Goal: Task Accomplishment & Management: Complete application form

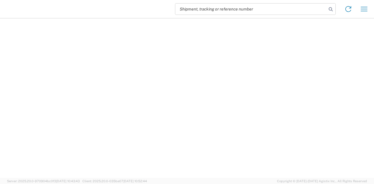
select select "EA"
select select "USD"
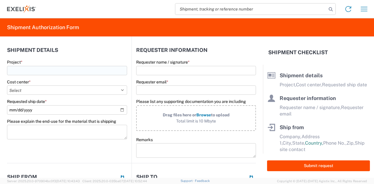
click at [63, 74] on input "Project *" at bounding box center [67, 70] width 120 height 9
drag, startPoint x: 62, startPoint y: 73, endPoint x: 0, endPoint y: 73, distance: 62.2
click at [0, 73] on form "Shipment details Project * xb Cost center * Select Accounting 10021 All Bottle …" at bounding box center [131, 108] width 263 height 142
click at [64, 69] on input "XB010" at bounding box center [67, 70] width 120 height 9
click at [49, 85] on span "XB010 IND (5T4 ADC)" at bounding box center [33, 85] width 41 height 5
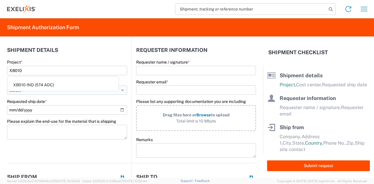
type input "XB010 IND (5T4 ADC)"
click at [39, 92] on select "Select Accounting 10021 All Bottle 10950 All Carton 10951 Aurigene AURIGENE Bio…" at bounding box center [67, 90] width 120 height 9
select select "10240"
click at [7, 86] on select "Select Accounting 10021 All Bottle 10950 All Carton 10951 Aurigene AURIGENE Bio…" at bounding box center [67, 90] width 120 height 9
click at [168, 69] on input "Requester name / signature *" at bounding box center [196, 70] width 120 height 9
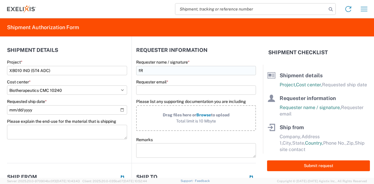
type input "f"
type input "[PERSON_NAME]"
type input "t"
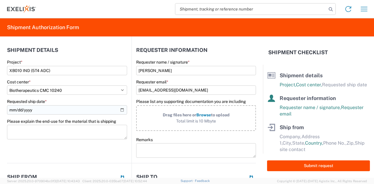
type input "feisenman@exelixis.com"
click at [46, 110] on input "Requested ship date *" at bounding box center [67, 109] width 120 height 9
click at [120, 110] on input "Requested ship date *" at bounding box center [67, 109] width 120 height 9
type input "2025-10-06"
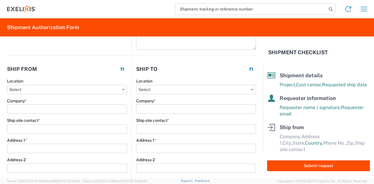
scroll to position [117, 0]
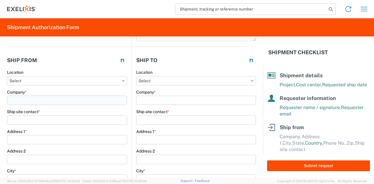
click at [74, 100] on input "Company *" at bounding box center [67, 100] width 120 height 9
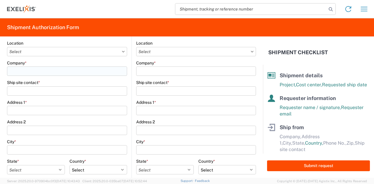
click at [63, 72] on input "Company *" at bounding box center [67, 71] width 120 height 9
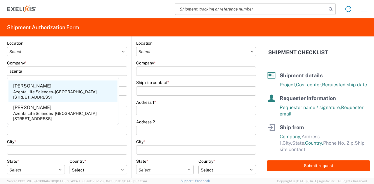
click at [44, 94] on div "Azenta Life Sciences - Indianapolis" at bounding box center [55, 91] width 84 height 5
type input "Azenta Life Sciences - Indianapolis"
type input "Jessica Benzing"
type input "2910 Fortune Circle West"
type input "Suite"
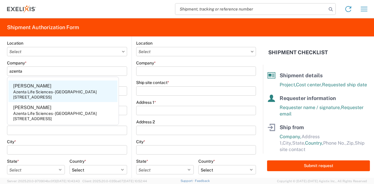
type input "Indianapolis"
select select "IN"
select select "US"
type input "46241"
type input "+1 317-612-6866"
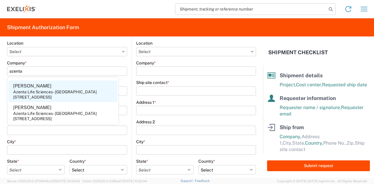
type input "jessica.benzing@azenta.com"
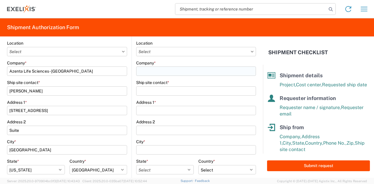
click at [151, 70] on input "Company *" at bounding box center [196, 71] width 120 height 9
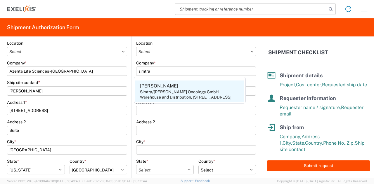
click at [197, 96] on div "Warehouse and Distribution, Kantstraße 2, Halle/Westfalen, 33790, DE" at bounding box center [185, 97] width 91 height 5
type input "Simtra/Baxter Oncology GmbH"
type input "Luis Huber"
type input "Warehouse and Distribution"
type input "Kantstraße 2"
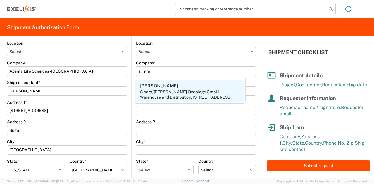
type input "Halle/Westfalen"
select select
select select "DE"
type input "33790"
type input "+49 5201 711 2334"
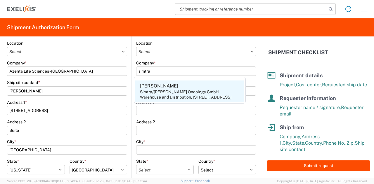
type input "lhuber@simtra.com"
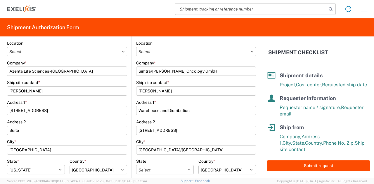
drag, startPoint x: 84, startPoint y: 71, endPoint x: 0, endPoint y: 75, distance: 84.2
click at [0, 75] on form "Shipment details Project * XB010 IND (5T4 ADC) Cost center * Select Accounting …" at bounding box center [131, 108] width 263 height 142
type input "g"
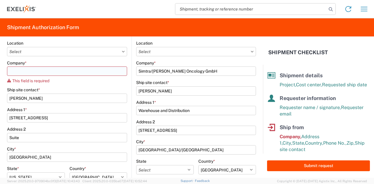
click at [58, 70] on input "Company *" at bounding box center [67, 71] width 120 height 9
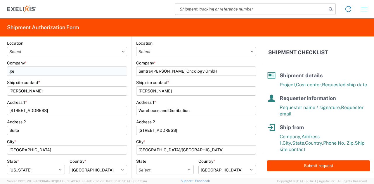
type input "g"
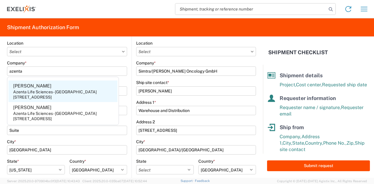
click at [46, 92] on div "Azenta Life Sciences - Indianapolis" at bounding box center [55, 91] width 84 height 5
type input "Azenta Life Sciences - Indianapolis"
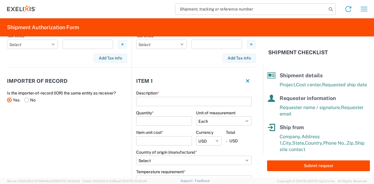
scroll to position [380, 0]
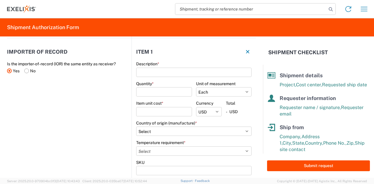
click at [14, 71] on label "Yes" at bounding box center [13, 71] width 13 height 9
click at [0, 0] on input "Yes" at bounding box center [0, 0] width 0 height 0
click at [172, 72] on input "Description *" at bounding box center [193, 72] width 115 height 9
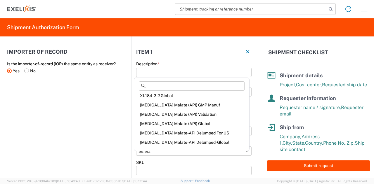
scroll to position [30, 0]
click at [180, 87] on input at bounding box center [192, 85] width 106 height 9
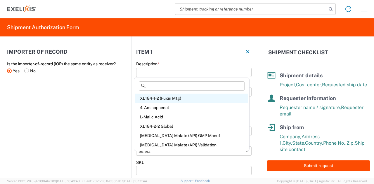
scroll to position [0, 0]
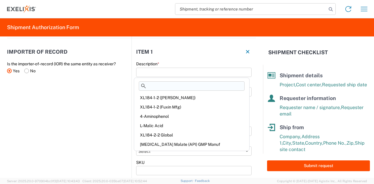
click at [183, 85] on input at bounding box center [192, 85] width 106 height 9
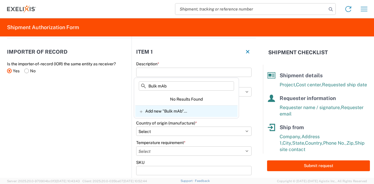
type input "Bulk mAb"
click at [150, 111] on span "Add new "Bulk mAb"..." at bounding box center [166, 111] width 42 height 5
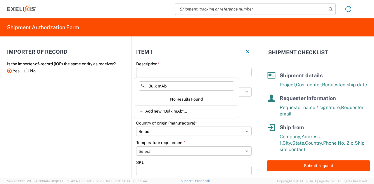
type input "Bulk mAb"
select select
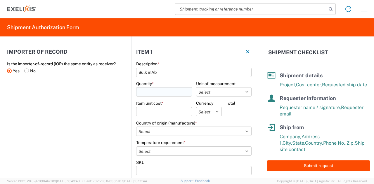
click at [152, 92] on input "Quantity *" at bounding box center [164, 91] width 56 height 9
type input "10"
click at [227, 91] on select "Select Bag Bottle Blister Pack Capsule Carton Centimeter Cubic centimeter Cubic…" at bounding box center [224, 91] width 56 height 9
select select "BOTL"
click at [196, 87] on select "Select Bag Bottle Blister Pack Capsule Carton Centimeter Cubic centimeter Cubic…" at bounding box center [224, 91] width 56 height 9
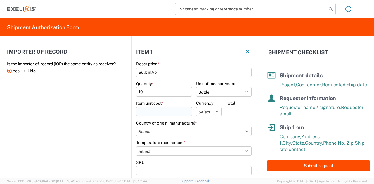
click at [157, 110] on input "Item unit cost *" at bounding box center [164, 111] width 56 height 9
click at [158, 112] on input "Item unit cost *" at bounding box center [164, 111] width 56 height 9
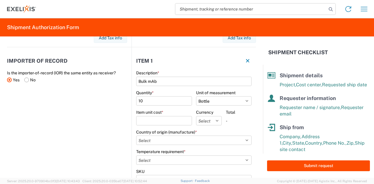
scroll to position [380, 0]
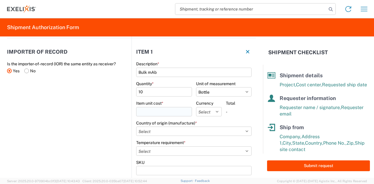
click at [146, 109] on input "Item unit cost *" at bounding box center [164, 111] width 56 height 9
click at [162, 109] on input "Item unit cost *" at bounding box center [164, 111] width 56 height 9
type input "100"
click at [213, 111] on select "Select USD JPY GBP CAD EUR BRL COP" at bounding box center [209, 111] width 26 height 9
select select "USD"
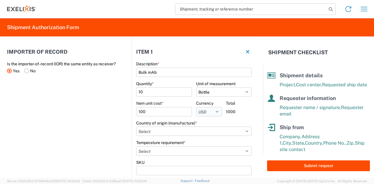
click at [196, 107] on select "Select USD JPY GBP CAD EUR BRL COP" at bounding box center [209, 111] width 26 height 9
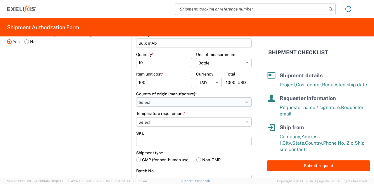
click at [156, 102] on select "Select Afghanistan Åland Islands Albania Algeria American Samoa Andorra Angola …" at bounding box center [193, 102] width 115 height 9
select select "US"
click at [136, 98] on select "Select Afghanistan Åland Islands Albania Algeria American Samoa Andorra Angola …" at bounding box center [193, 102] width 115 height 9
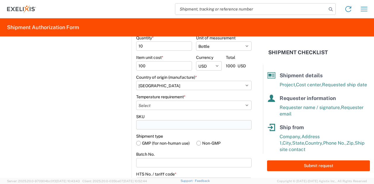
scroll to position [438, 0]
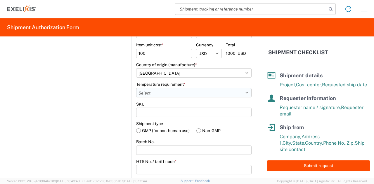
click at [209, 91] on select "Select -15°C to -25°C -120°C to -190°C (LN2,DV10) -20°C to -80°C -2°C to -8°C -…" at bounding box center [193, 92] width 115 height 9
select select "MINUS_65C"
click at [136, 88] on select "Select -15°C to -25°C -120°C to -190°C (LN2,DV10) -20°C to -80°C -2°C to -8°C -…" at bounding box center [193, 92] width 115 height 9
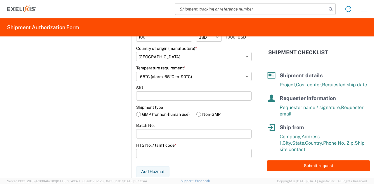
scroll to position [467, 0]
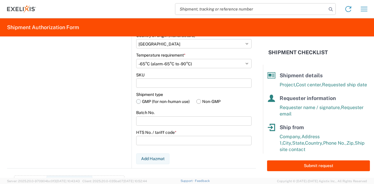
click at [163, 101] on label "GMP (for non-human use)" at bounding box center [163, 101] width 55 height 9
click at [0, 0] on input "GMP (for non-human use)" at bounding box center [0, 0] width 0 height 0
click at [200, 103] on label "Non-GMP" at bounding box center [223, 101] width 55 height 9
click at [0, 0] on input "Non-GMP" at bounding box center [0, 0] width 0 height 0
click at [176, 101] on label "GMP (for non-human use)" at bounding box center [163, 101] width 55 height 9
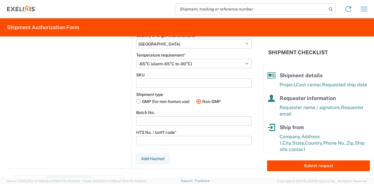
click at [0, 0] on input "GMP (for non-human use)" at bounding box center [0, 0] width 0 height 0
click at [174, 118] on input "Batch No." at bounding box center [193, 121] width 115 height 9
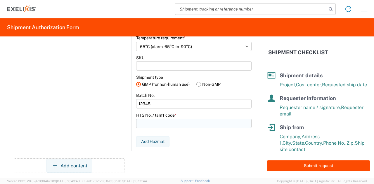
scroll to position [492, 0]
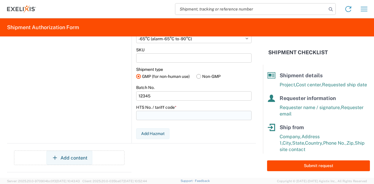
type input "12345"
click at [181, 115] on input "HTS No. / tariff code *" at bounding box center [193, 115] width 115 height 9
click at [168, 115] on input "HTS No. / tariff code *" at bounding box center [193, 115] width 115 height 9
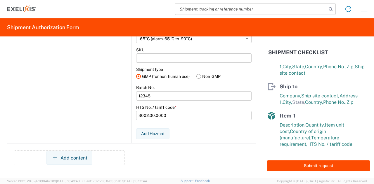
drag, startPoint x: 197, startPoint y: 115, endPoint x: 128, endPoint y: 116, distance: 68.9
click at [128, 116] on div "Importer of record Is the importer-of-record (IOR) the same entity as receiver?…" at bounding box center [131, 49] width 249 height 247
type input "3002.00.0000"
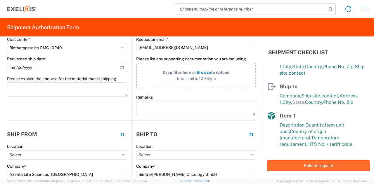
scroll to position [88, 0]
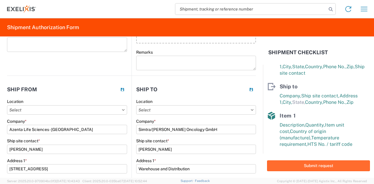
click at [292, 167] on button "Submit request" at bounding box center [318, 166] width 103 height 11
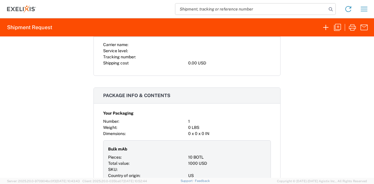
scroll to position [292, 0]
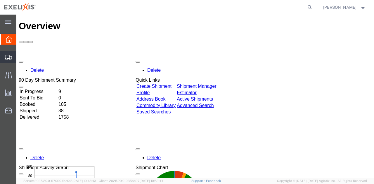
click at [0, 0] on span "Shipment Manager" at bounding box center [0, 0] width 0 height 0
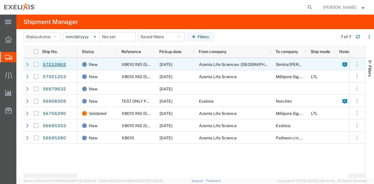
click at [58, 64] on link "57010962" at bounding box center [54, 64] width 24 height 9
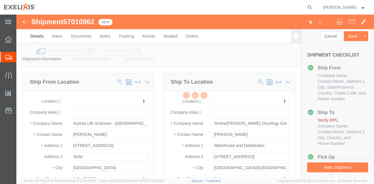
select select
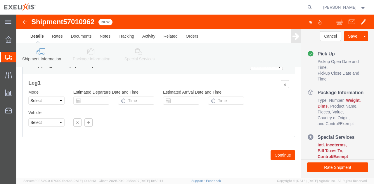
scroll to position [121, 0]
click at [6, 37] on icon at bounding box center [8, 39] width 6 height 6
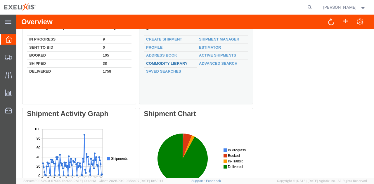
click at [177, 63] on link "Commodity Library" at bounding box center [166, 63] width 41 height 4
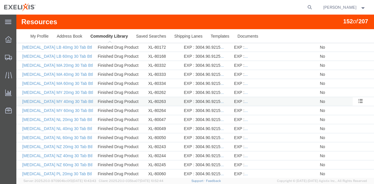
scroll to position [983, 0]
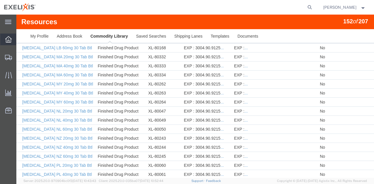
click at [7, 44] on div at bounding box center [8, 40] width 16 height 12
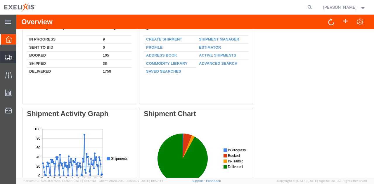
click at [0, 0] on span "Shipment Manager" at bounding box center [0, 0] width 0 height 0
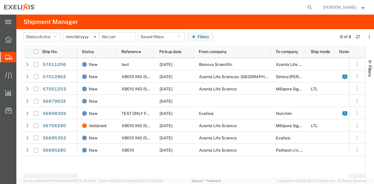
click at [0, 0] on span "Shipment Manager" at bounding box center [0, 0] width 0 height 0
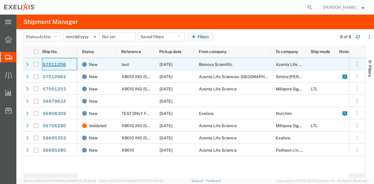
click at [57, 65] on link "57011206" at bounding box center [54, 64] width 24 height 9
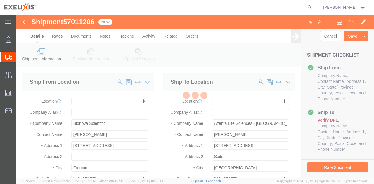
select select
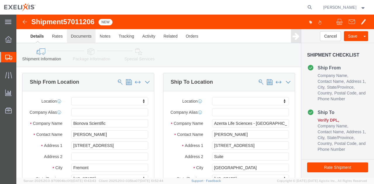
click link "Documents"
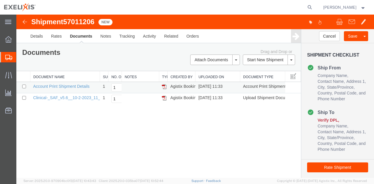
drag, startPoint x: 89, startPoint y: 75, endPoint x: 133, endPoint y: 86, distance: 45.0
click at [133, 86] on div "Document Name Suggested No. of Copies No. of Copies to Print Notes Type Created…" at bounding box center [158, 87] width 284 height 33
click at [0, 0] on span "Shipment Manager" at bounding box center [0, 0] width 0 height 0
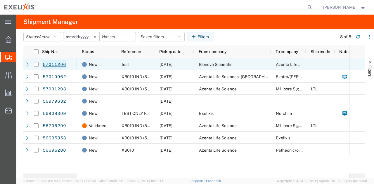
click at [58, 63] on link "57011206" at bounding box center [54, 64] width 24 height 9
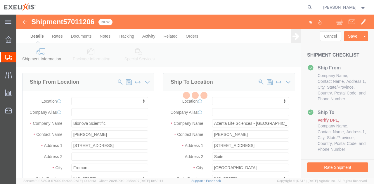
select select
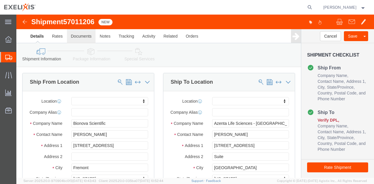
click link "Documents"
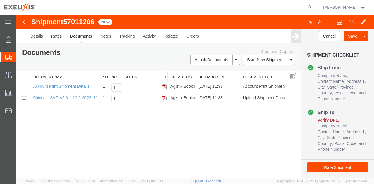
click at [0, 0] on span "Shipment Manager" at bounding box center [0, 0] width 0 height 0
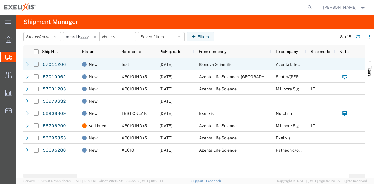
click at [34, 65] on input "Press Space to toggle row selection (unchecked)" at bounding box center [36, 64] width 5 height 5
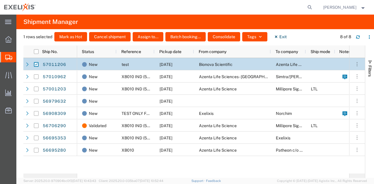
click at [35, 62] on div at bounding box center [36, 64] width 5 height 12
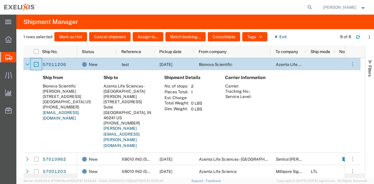
click at [39, 64] on div at bounding box center [36, 64] width 11 height 12
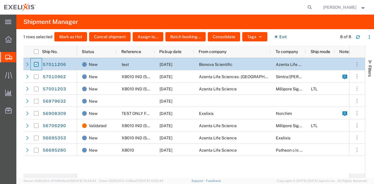
click at [37, 63] on input "Press Space to toggle row selection (checked)" at bounding box center [36, 64] width 5 height 5
checkbox input "false"
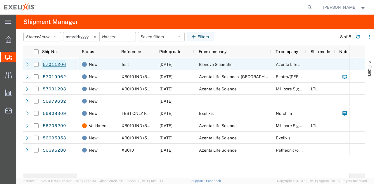
click at [60, 63] on link "57011206" at bounding box center [54, 64] width 24 height 9
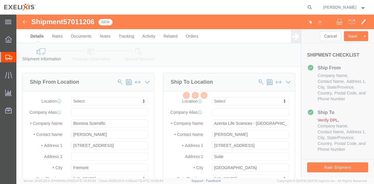
select select
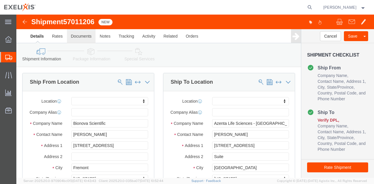
click link "Documents"
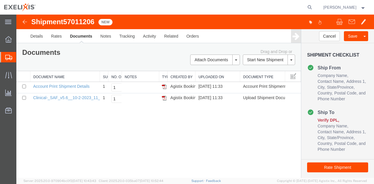
click at [0, 0] on span "Shipment Manager" at bounding box center [0, 0] width 0 height 0
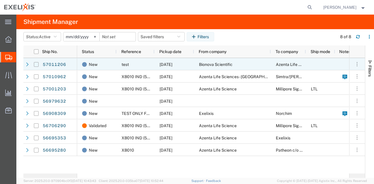
click at [36, 64] on input "Press Space to toggle row selection (unchecked)" at bounding box center [36, 64] width 5 height 5
checkbox input "true"
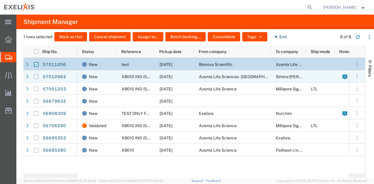
click at [36, 74] on input "Press Space to toggle row selection (unchecked)" at bounding box center [36, 76] width 5 height 5
checkbox input "true"
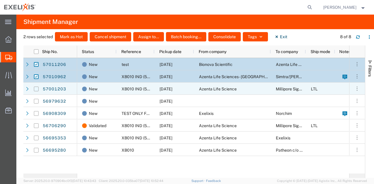
click at [37, 87] on input "Press Space to toggle row selection (unchecked)" at bounding box center [36, 89] width 5 height 5
checkbox input "true"
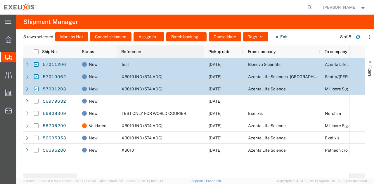
drag, startPoint x: 154, startPoint y: 52, endPoint x: 203, endPoint y: 69, distance: 51.7
click at [203, 69] on div "Ship No. Status Reference Pickup date From company To company Ship mode Notes D…" at bounding box center [193, 112] width 341 height 133
click at [110, 37] on button "Cancel shipment" at bounding box center [110, 36] width 41 height 9
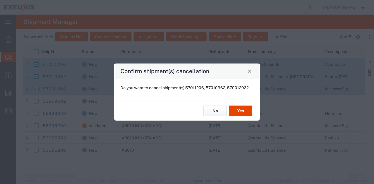
click at [240, 110] on button "Yes" at bounding box center [240, 111] width 23 height 11
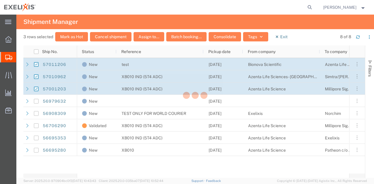
checkbox input "false"
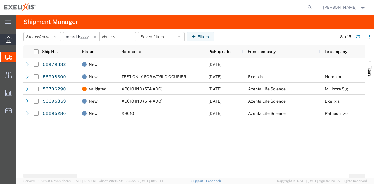
click at [11, 41] on icon at bounding box center [8, 39] width 6 height 6
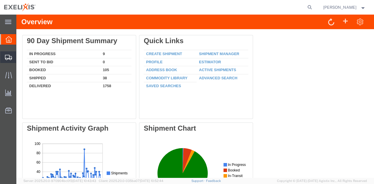
click at [10, 58] on icon at bounding box center [8, 57] width 7 height 5
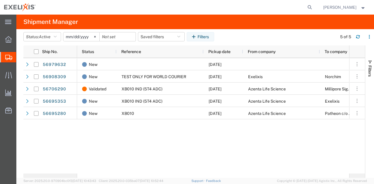
click at [0, 0] on span "Shipment Manager" at bounding box center [0, 0] width 0 height 0
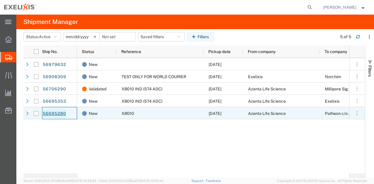
click at [55, 112] on link "56695280" at bounding box center [54, 113] width 24 height 9
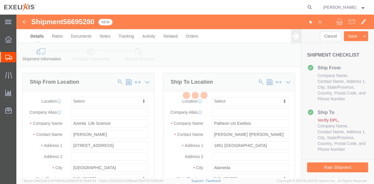
select select
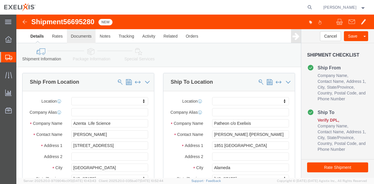
click link "Documents"
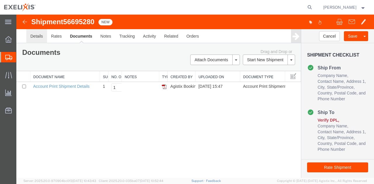
click at [41, 40] on link "Details" at bounding box center [36, 36] width 21 height 14
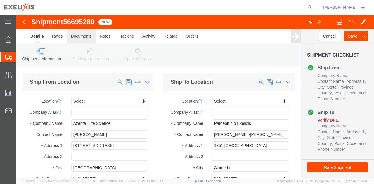
click link "Documents"
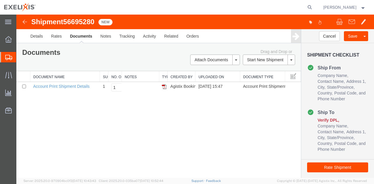
click at [242, 146] on div "Shipment 56695280 1 of 1 New Details Rates Documents Notes Tracking Activity Re…" at bounding box center [194, 97] width 357 height 164
click at [106, 41] on link "Notes" at bounding box center [105, 36] width 19 height 14
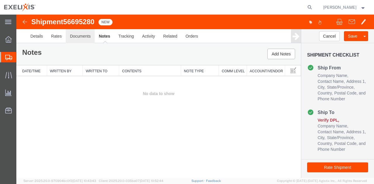
click at [82, 38] on link "Documents" at bounding box center [80, 36] width 29 height 14
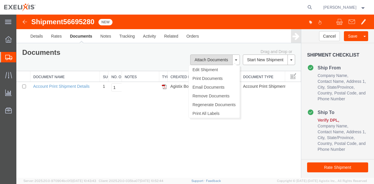
click at [215, 61] on button "Attach Documents" at bounding box center [211, 60] width 42 height 11
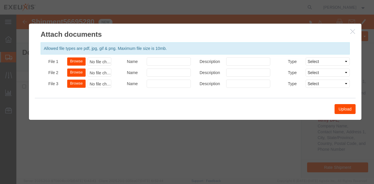
click at [72, 62] on button "Browse" at bounding box center [76, 62] width 18 height 8
type input "C:\fakepath\241270579CL amended docs 2.pdf"
click at [105, 62] on div "241270579CL amended docs 2.pdf" at bounding box center [100, 62] width 24 height 8
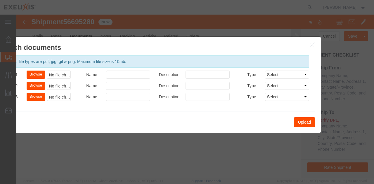
drag, startPoint x: 353, startPoint y: 35, endPoint x: 305, endPoint y: 54, distance: 51.0
click at [305, 53] on h2 "Attach documents" at bounding box center [154, 45] width 332 height 16
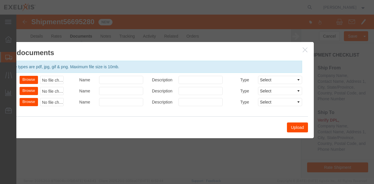
click at [303, 49] on icon "button" at bounding box center [305, 49] width 5 height 5
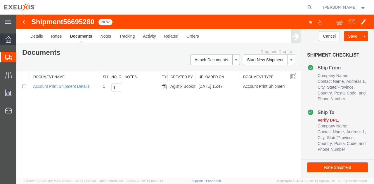
click at [6, 37] on icon at bounding box center [8, 39] width 6 height 6
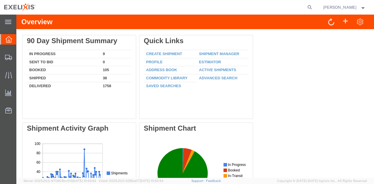
click at [286, 73] on div "Delete 90 Day Shipment Summary In Progress 9 Sent To Bid 0 Booked 105 Shipped 3…" at bounding box center [195, 166] width 346 height 263
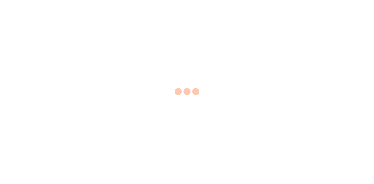
select select "EA"
select select "USD"
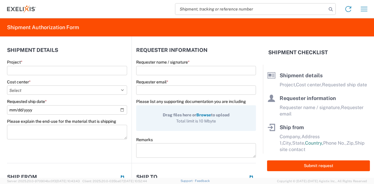
click at [197, 115] on span "Browse" at bounding box center [203, 115] width 15 height 5
click at [0, 0] on input "Drag files here or Browse to upload Total limit is 10 Mbyte" at bounding box center [0, 0] width 0 height 0
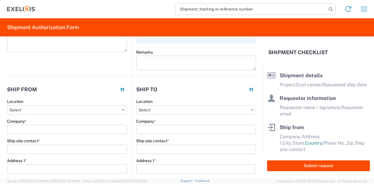
scroll to position [117, 0]
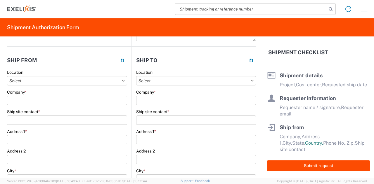
click at [96, 96] on input "Company *" at bounding box center [67, 100] width 120 height 9
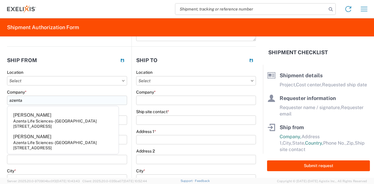
click at [28, 101] on input "azenta" at bounding box center [67, 100] width 120 height 9
drag, startPoint x: 18, startPoint y: 102, endPoint x: 1, endPoint y: 102, distance: 16.6
click at [1, 102] on form "Shipment details Project * Cost center * Select Accounting 10021 All Bottle 109…" at bounding box center [131, 108] width 263 height 142
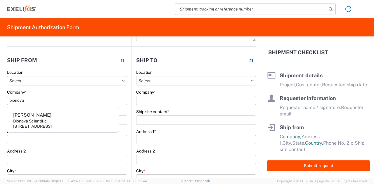
drag, startPoint x: 44, startPoint y: 101, endPoint x: 5, endPoint y: 101, distance: 39.1
click at [5, 101] on form "Shipment details Project * Cost center * Select Accounting 10021 All Bottle 109…" at bounding box center [131, 108] width 263 height 142
type input "biono"
click at [158, 103] on input "Company *" at bounding box center [196, 100] width 120 height 9
type input "a"
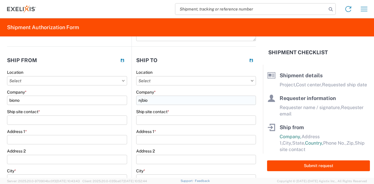
click at [162, 103] on input "njbio" at bounding box center [196, 100] width 120 height 9
click at [140, 100] on input "njbio" at bounding box center [196, 100] width 120 height 9
click at [167, 101] on input "nj bio" at bounding box center [196, 100] width 120 height 9
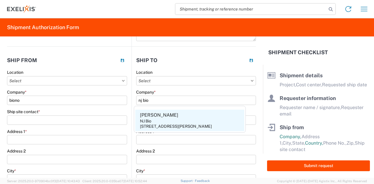
click at [194, 120] on agx-address-suggestion-item "Alexi Martin NJ Bio 350 Carter Rd., Princeton, NJ, 08540, US" at bounding box center [189, 121] width 109 height 22
type input "NJ Bio"
type input "Alexi Martin"
type input "350 Carter Rd."
type input "Princeton"
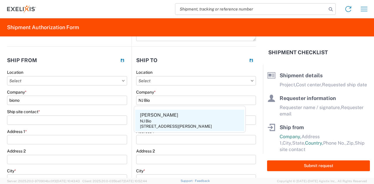
select select "NJ"
select select "US"
type input "08540"
type input "732-584-0995"
type input "alexi.martin@njbio.com"
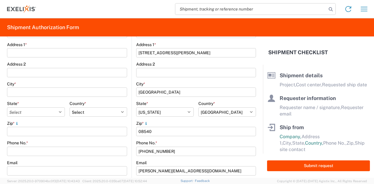
scroll to position [204, 0]
drag, startPoint x: 168, startPoint y: 151, endPoint x: 133, endPoint y: 150, distance: 35.1
click at [133, 150] on main "Location Company * NJ Bio Ship site contact * Alexi Martin Address 1 * 350 Cart…" at bounding box center [194, 97] width 124 height 231
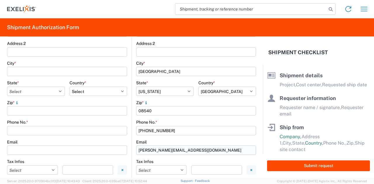
scroll to position [234, 0]
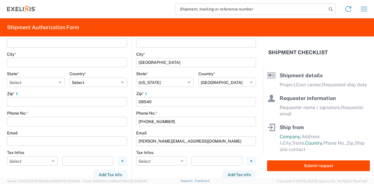
drag, startPoint x: 179, startPoint y: 142, endPoint x: 131, endPoint y: 140, distance: 47.9
click at [132, 140] on main "Location Company * NJ Bio Ship site contact * Alexi Martin Address 1 * 350 Cart…" at bounding box center [194, 68] width 124 height 231
click at [195, 132] on div "Email" at bounding box center [196, 133] width 120 height 5
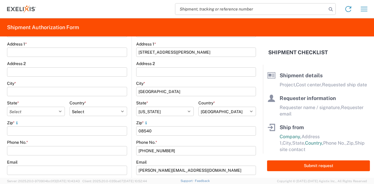
scroll to position [175, 0]
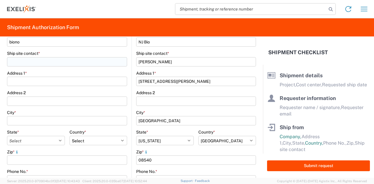
drag, startPoint x: 174, startPoint y: 61, endPoint x: 108, endPoint y: 63, distance: 66.3
click at [108, 63] on div "Ship from Location Company * biono Ship site contact * Address 1 * Address 2 Ci…" at bounding box center [131, 115] width 249 height 254
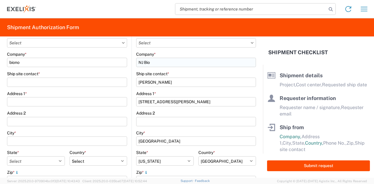
scroll to position [146, 0]
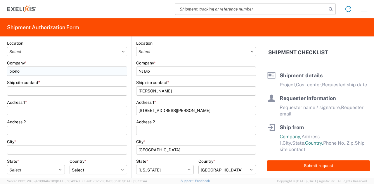
drag, startPoint x: 150, startPoint y: 71, endPoint x: 118, endPoint y: 72, distance: 32.7
click at [118, 72] on div "Ship from Location Company * biono Ship site contact * Address 1 * Address 2 Ci…" at bounding box center [131, 145] width 249 height 254
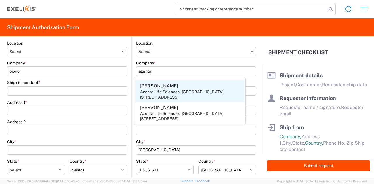
click at [185, 93] on div "Azenta Life Sciences - [GEOGRAPHIC_DATA]" at bounding box center [182, 91] width 84 height 5
type input "Azenta Life Sciences - [GEOGRAPHIC_DATA]"
type input "[PERSON_NAME]"
type input "2910 Fortune Circle West"
type input "Suite"
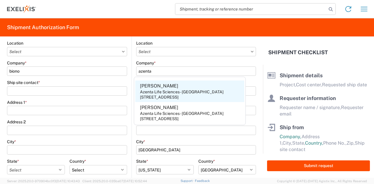
type input "Indianapolis"
select select "IN"
type input "46241"
type input "+1 317-612-6866"
type input "jessica.benzing@azenta.com"
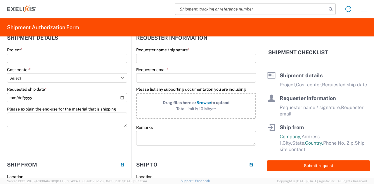
scroll to position [0, 0]
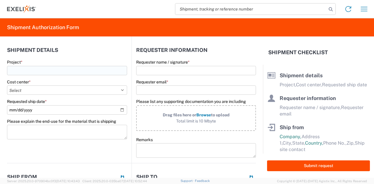
click at [77, 67] on input "Project *" at bounding box center [67, 70] width 120 height 9
type input "test"
click at [185, 71] on input "Requester name / signature *" at bounding box center [196, 70] width 120 height 9
type input "fred"
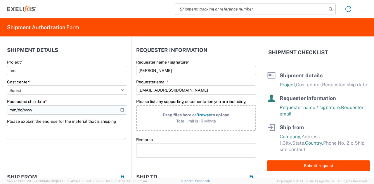
type input "feisenman@exelixis.com"
click at [96, 111] on input "Requested ship date *" at bounding box center [67, 109] width 120 height 9
click at [117, 110] on input "Requested ship date *" at bounding box center [67, 109] width 120 height 9
type input "2025-10-02"
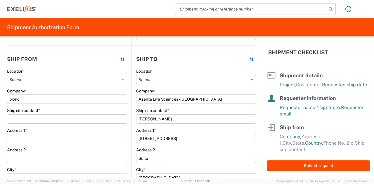
scroll to position [118, 0]
click at [42, 98] on input "biono" at bounding box center [67, 99] width 120 height 9
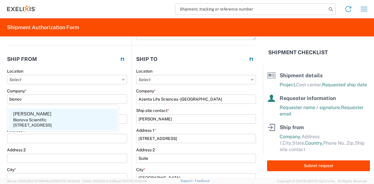
click at [36, 119] on div "Bionova Scientific" at bounding box center [30, 119] width 34 height 5
type input "Bionova Scientific"
type input "Samuel Claesson"
type input "3288 Laurelview Court"
type input "Fremont"
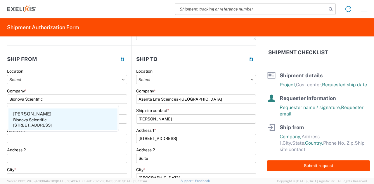
select select "CA"
select select "US"
type input "94538"
type input "530-220-7720"
type input "samuelc@bionova.com"
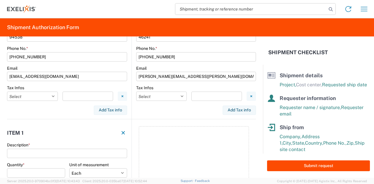
scroll to position [338, 0]
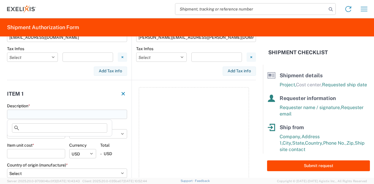
click at [69, 116] on input "Description *" at bounding box center [67, 114] width 120 height 9
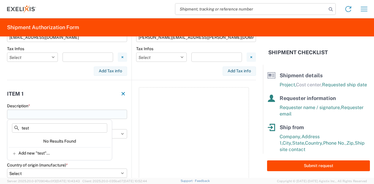
type input "test"
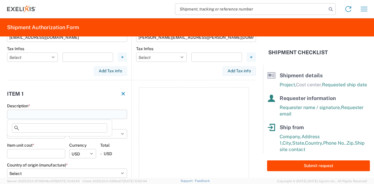
click at [50, 110] on input "Description *" at bounding box center [67, 114] width 120 height 9
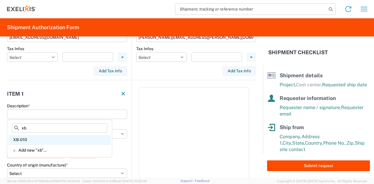
type input "xb"
click at [27, 144] on div "XB-010" at bounding box center [59, 139] width 102 height 9
type input "XB-010"
select select "EA"
select select "USD"
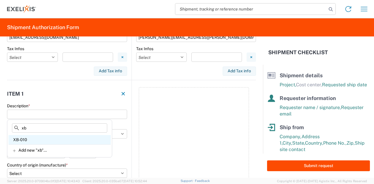
select select "CN"
select select
type input "XB-010"
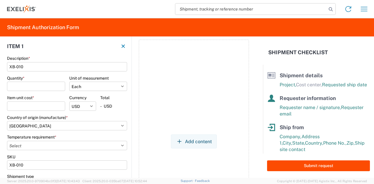
scroll to position [385, 0]
click at [31, 89] on input "Quantity *" at bounding box center [36, 85] width 58 height 9
type input "1"
click at [30, 103] on input "Item unit cost *" at bounding box center [36, 105] width 58 height 9
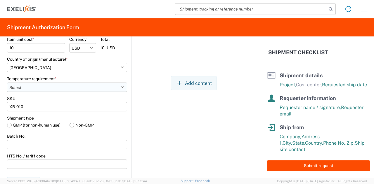
type input "10"
click at [56, 83] on select "Select -15°C to -25°C -120°C to -190°C (LN2,DV10) -20°C to -80°C -2°C to -8°C -…" at bounding box center [67, 87] width 120 height 9
select select "FROM_15_TO_25"
click at [7, 83] on select "Select -15°C to -25°C -120°C to -190°C (LN2,DV10) -20°C to -80°C -2°C to -8°C -…" at bounding box center [67, 87] width 120 height 9
click at [81, 126] on label "Non-GMP" at bounding box center [99, 125] width 58 height 9
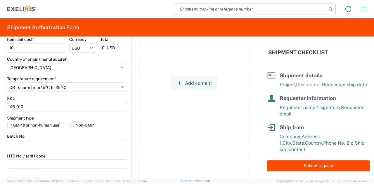
click at [0, 0] on input "Non-GMP" at bounding box center [0, 0] width 0 height 0
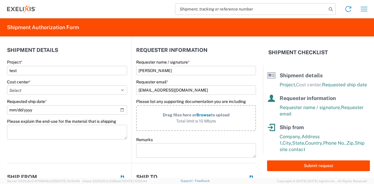
scroll to position [0, 0]
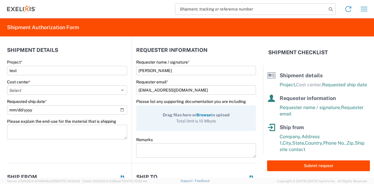
click at [201, 116] on span "Browse" at bounding box center [203, 115] width 15 height 5
click at [0, 0] on input "Drag files here or Browse to upload Total limit is 10 Mbyte" at bounding box center [0, 0] width 0 height 0
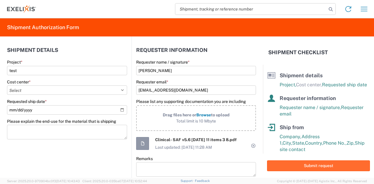
click at [286, 165] on button "Submit request" at bounding box center [318, 166] width 103 height 11
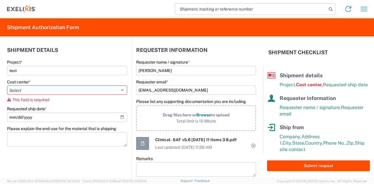
click at [119, 93] on select "Select Accounting 10021 All Bottle 10950 All Carton 10951 Aurigene AURIGENE Bio…" at bounding box center [67, 90] width 120 height 9
select select "10240"
click at [7, 86] on select "Select Accounting 10021 All Bottle 10950 All Carton 10951 Aurigene AURIGENE Bio…" at bounding box center [67, 90] width 120 height 9
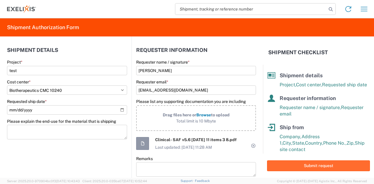
click at [316, 163] on button "Submit request" at bounding box center [318, 166] width 103 height 11
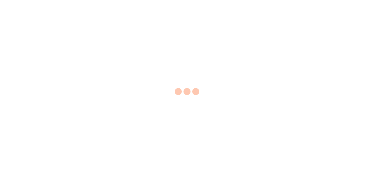
select select "EA"
select select "USD"
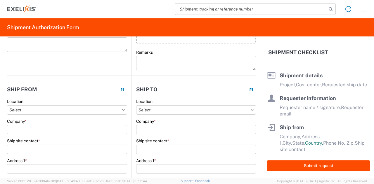
scroll to position [117, 0]
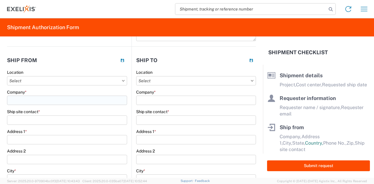
click at [57, 100] on input "Company *" at bounding box center [67, 100] width 120 height 9
type input "azenta"
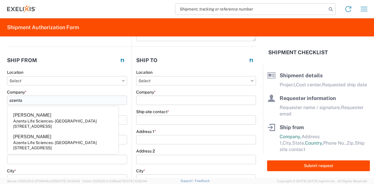
drag, startPoint x: 50, startPoint y: 99, endPoint x: 16, endPoint y: 103, distance: 34.6
click at [10, 101] on input "azenta" at bounding box center [67, 100] width 120 height 9
click at [68, 99] on input "azenta" at bounding box center [67, 100] width 120 height 9
click at [69, 100] on input "azenta" at bounding box center [67, 100] width 120 height 9
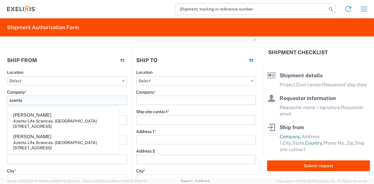
click at [69, 99] on input "azenta" at bounding box center [67, 100] width 120 height 9
